Goal: Use online tool/utility: Use online tool/utility

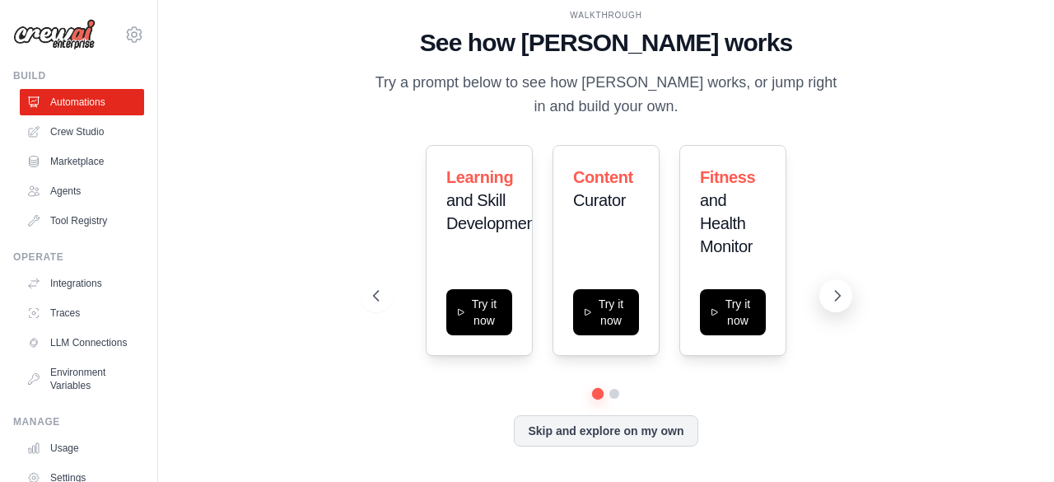
click at [840, 291] on icon at bounding box center [837, 295] width 16 height 16
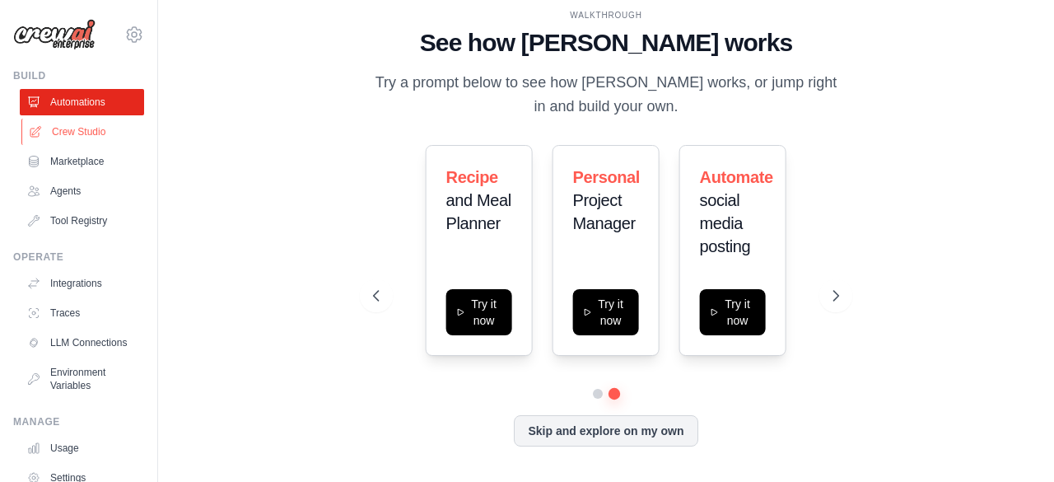
click at [81, 133] on link "Crew Studio" at bounding box center [83, 132] width 124 height 26
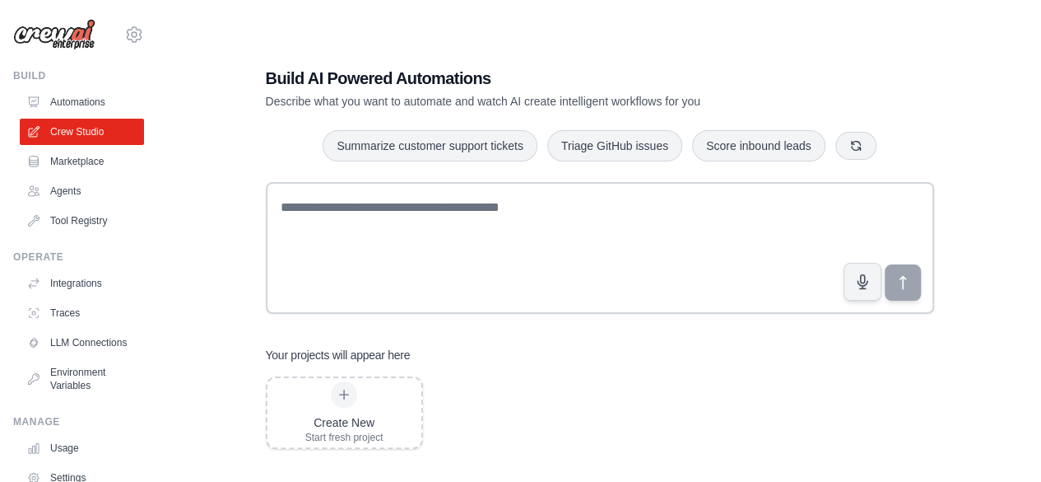
scroll to position [33, 0]
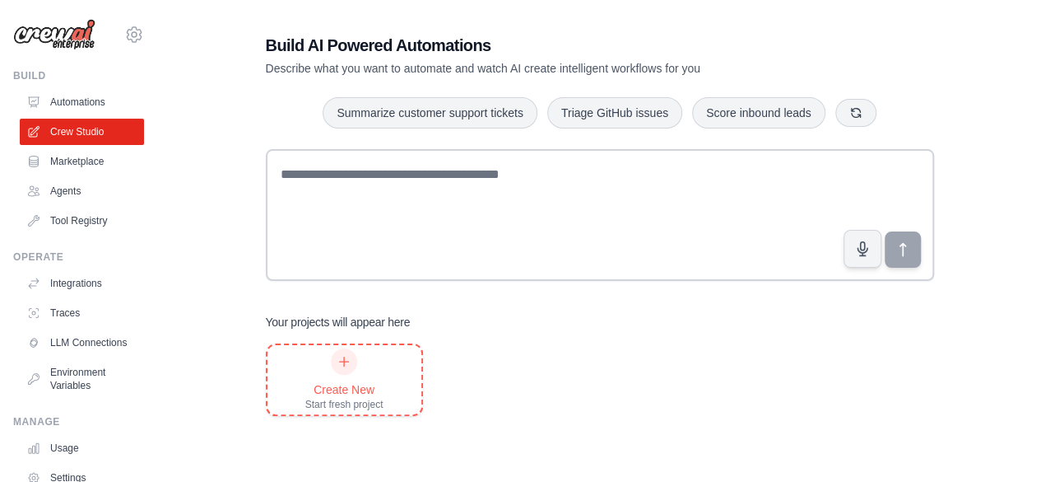
click at [398, 393] on div "Create New Start fresh project" at bounding box center [345, 379] width 154 height 69
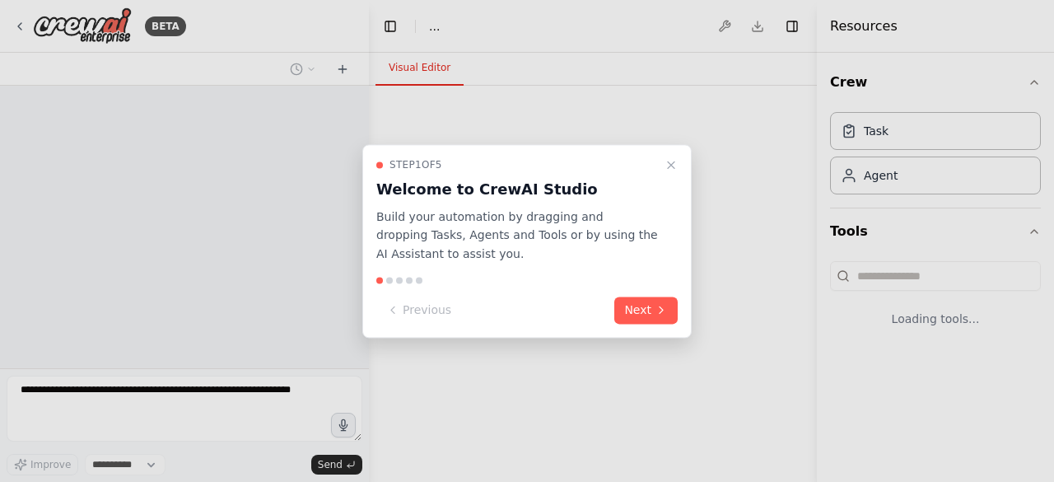
select select "****"
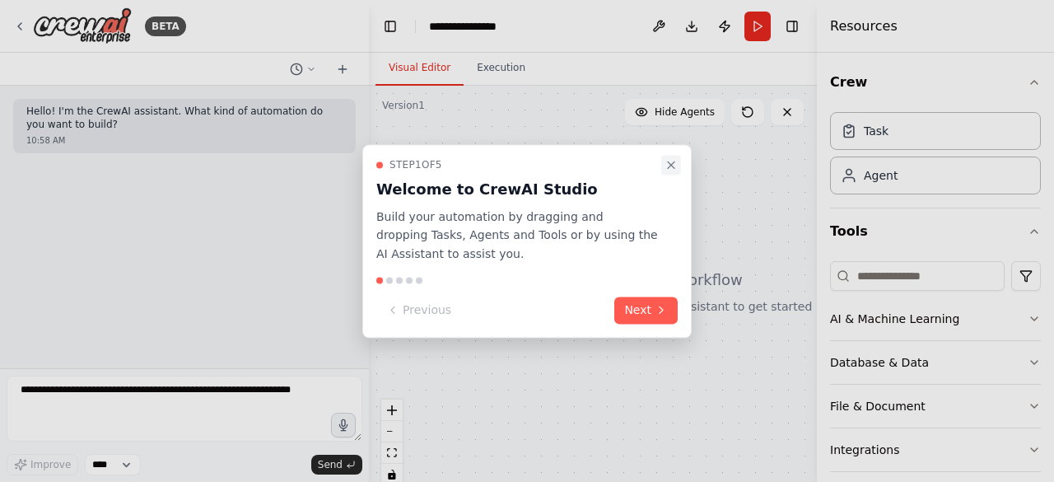
click at [678, 161] on button "Close walkthrough" at bounding box center [671, 165] width 20 height 20
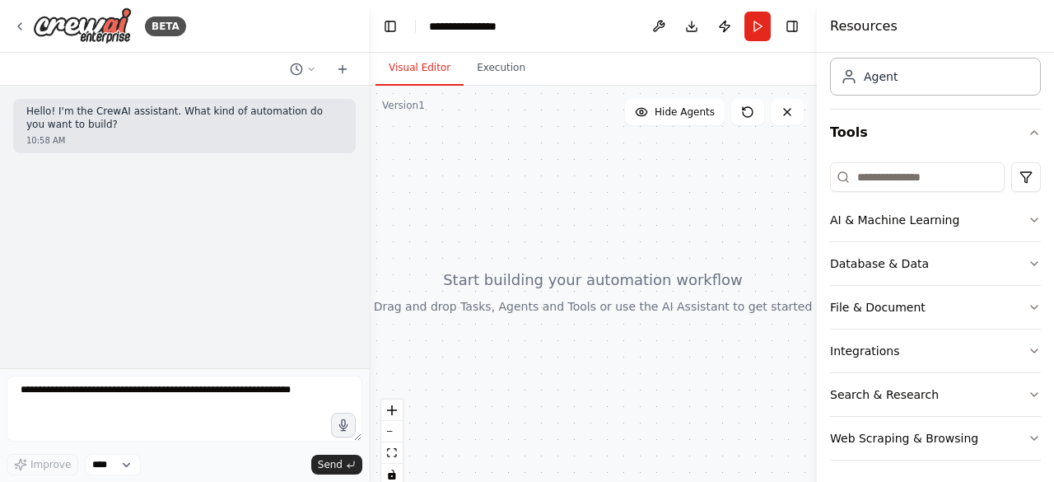
scroll to position [100, 0]
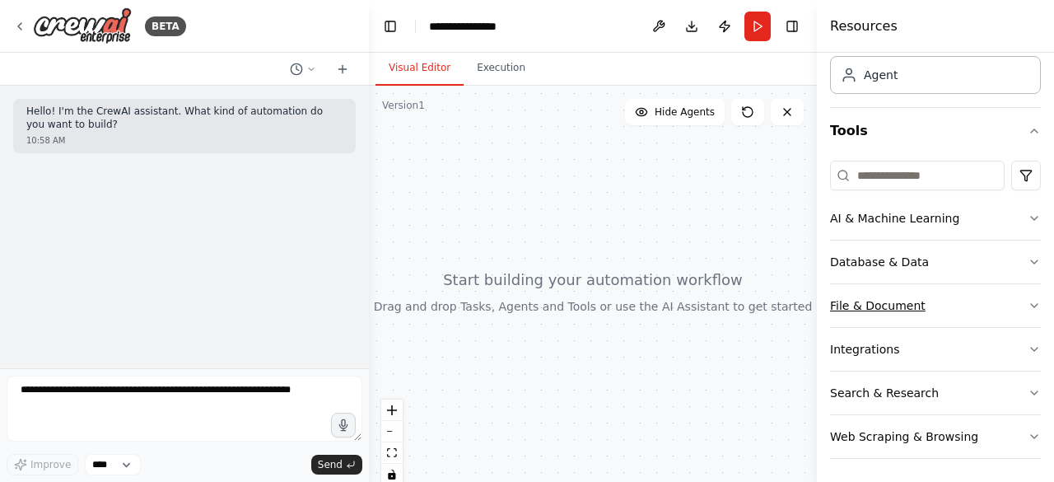
click at [994, 298] on button "File & Document" at bounding box center [935, 305] width 211 height 43
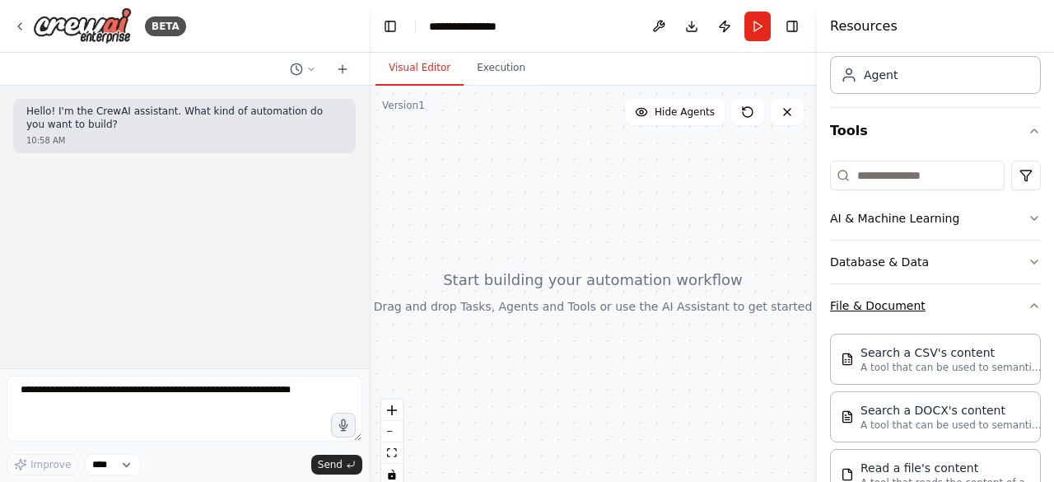
click at [994, 298] on button "File & Document" at bounding box center [935, 305] width 211 height 43
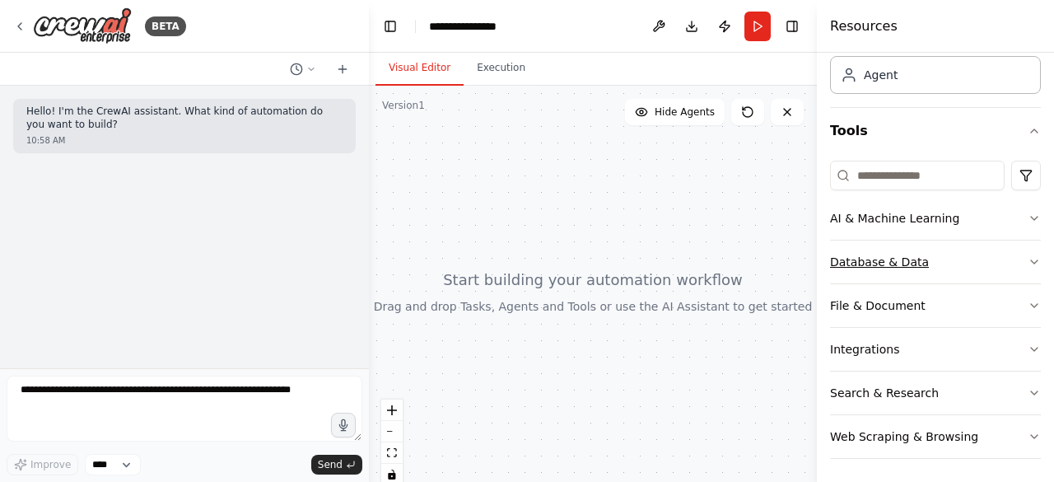
click at [982, 258] on button "Database & Data" at bounding box center [935, 261] width 211 height 43
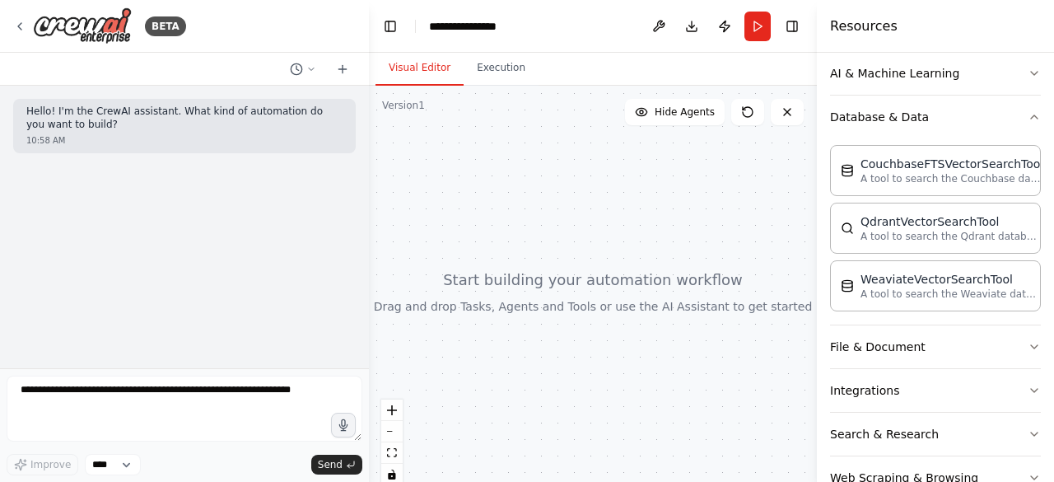
scroll to position [0, 0]
